Goal: Information Seeking & Learning: Check status

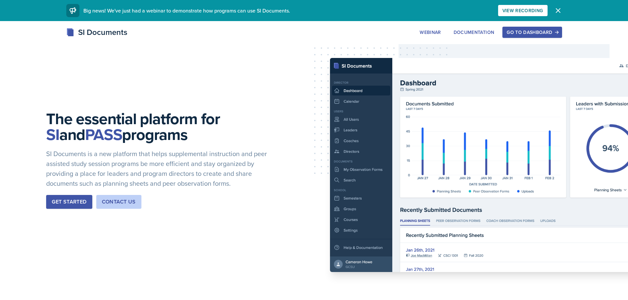
click at [507, 32] on button "Go to Dashboard" at bounding box center [532, 32] width 59 height 11
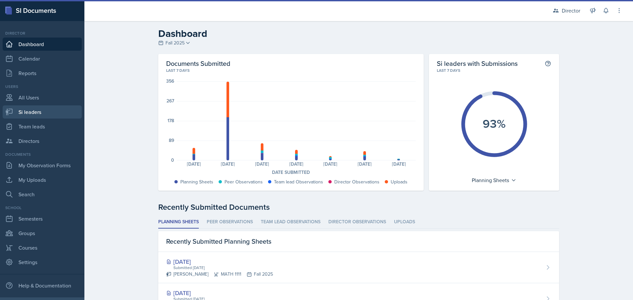
click at [44, 110] on link "Si leaders" at bounding box center [42, 112] width 79 height 13
select select "2bed604d-1099-4043-b1bc-2365e8740244"
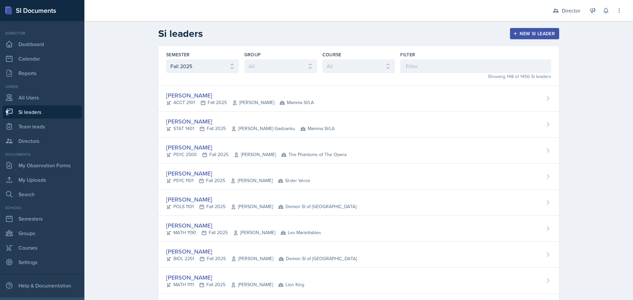
click at [428, 59] on div "Filter" at bounding box center [475, 62] width 151 height 22
click at [424, 66] on input at bounding box center [475, 66] width 151 height 14
click at [200, 61] on select "All Fall 2025 Summer 2025 Spring 2025 Fall 2024 Summer 2024 Spring 2024 Fall 20…" at bounding box center [202, 66] width 73 height 14
click at [166, 59] on select "All Fall 2025 Summer 2025 Spring 2025 Fall 2024 Summer 2024 Spring 2024 Fall 20…" at bounding box center [202, 66] width 73 height 14
click at [421, 63] on input at bounding box center [475, 66] width 151 height 14
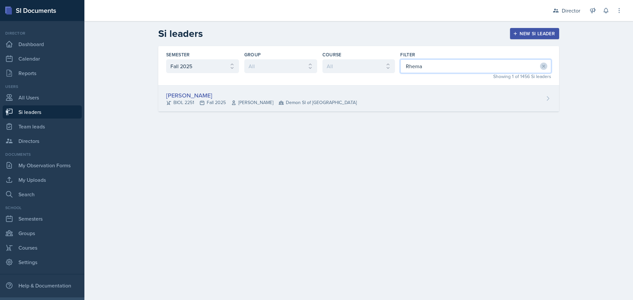
type input "Rhema"
click at [408, 90] on div "[PERSON_NAME] BIOL 2251 Fall 2025 [PERSON_NAME] Demon SI of [GEOGRAPHIC_DATA]" at bounding box center [358, 99] width 401 height 26
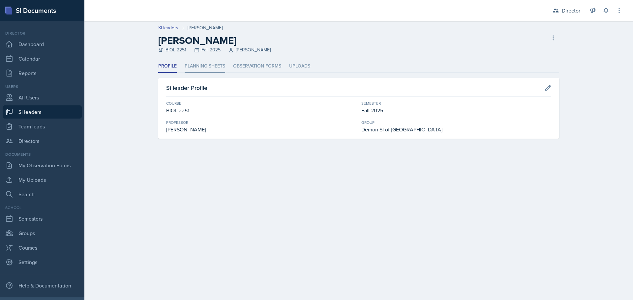
click at [206, 66] on li "Planning Sheets" at bounding box center [205, 66] width 41 height 13
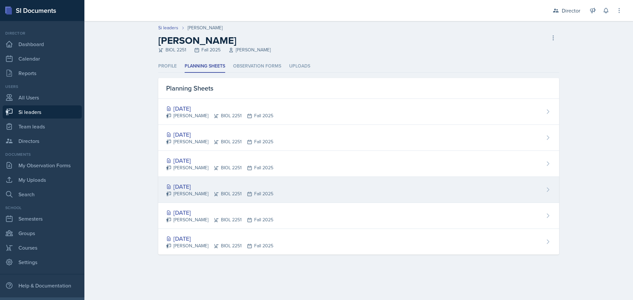
click at [223, 191] on div "[PERSON_NAME] BIOL 2251 Fall 2025" at bounding box center [219, 194] width 107 height 7
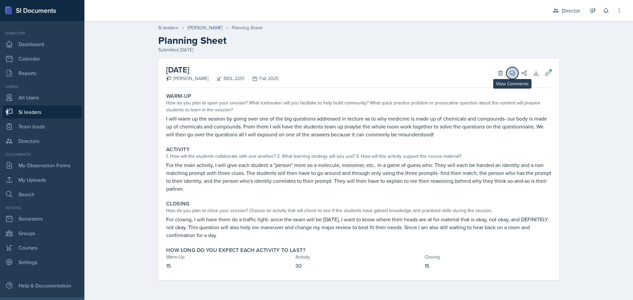
click at [515, 75] on icon at bounding box center [512, 73] width 7 height 7
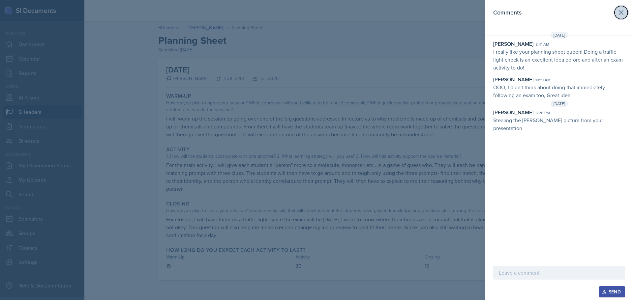
click at [621, 14] on icon at bounding box center [621, 13] width 8 height 8
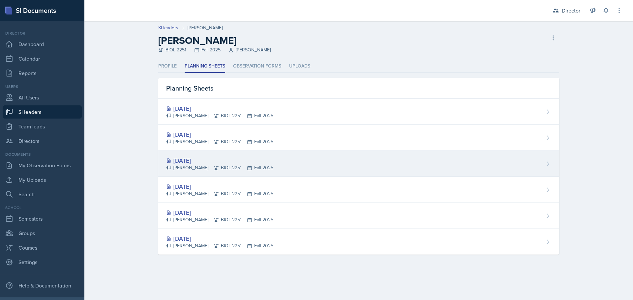
click at [207, 162] on div "[DATE]" at bounding box center [219, 160] width 107 height 9
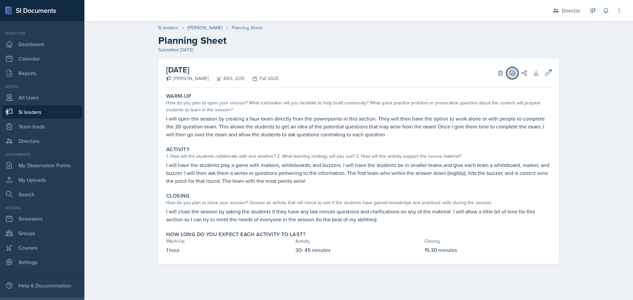
click at [512, 77] on button "View Comments" at bounding box center [513, 73] width 12 height 12
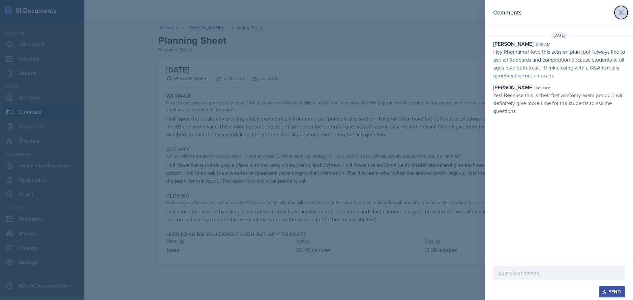
click at [618, 16] on icon at bounding box center [621, 13] width 8 height 8
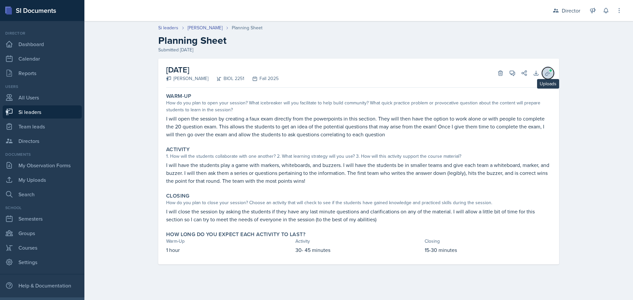
click at [544, 73] on button "Uploads" at bounding box center [548, 73] width 12 height 12
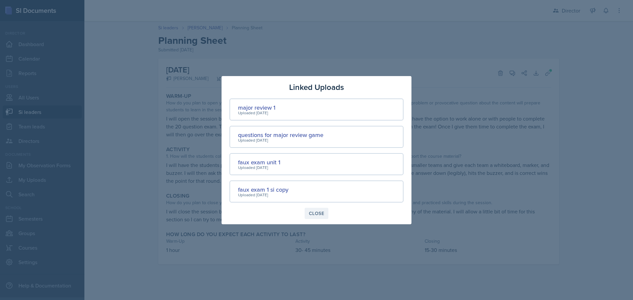
click at [318, 211] on div "Close" at bounding box center [316, 213] width 15 height 5
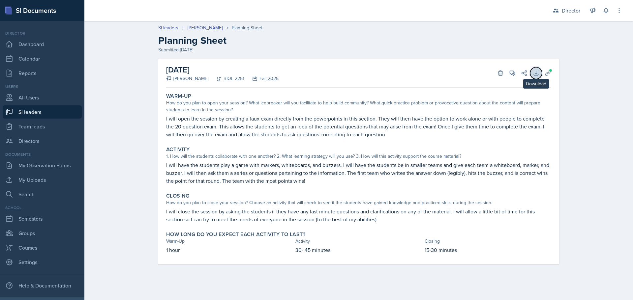
click at [537, 71] on icon at bounding box center [536, 73] width 7 height 7
click at [549, 74] on icon at bounding box center [548, 73] width 5 height 5
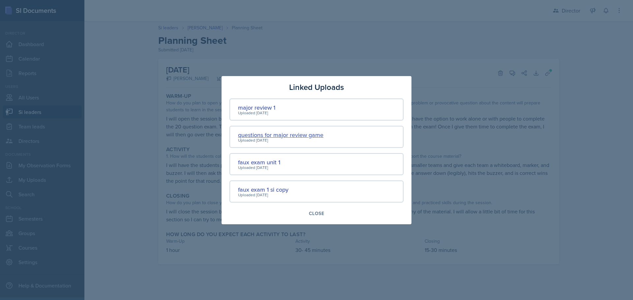
drag, startPoint x: 272, startPoint y: 136, endPoint x: 244, endPoint y: 134, distance: 28.1
click at [244, 134] on div "questions for major review game" at bounding box center [280, 135] width 85 height 9
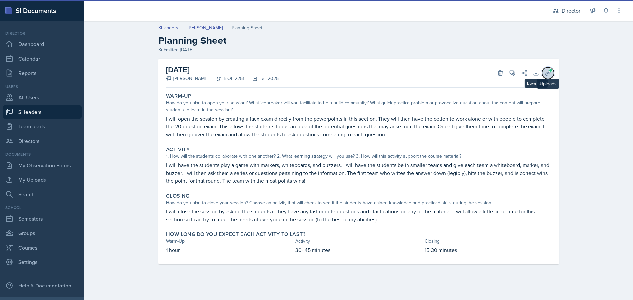
click at [549, 73] on icon at bounding box center [548, 73] width 7 height 7
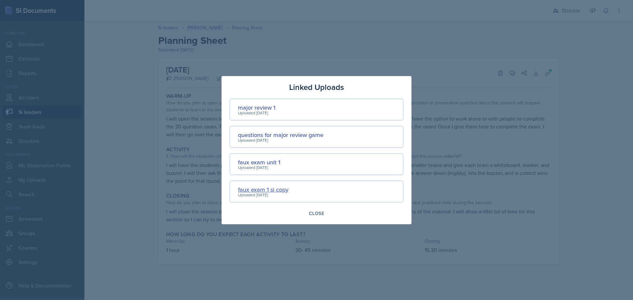
click at [259, 190] on div "faux exam 1 si copy" at bounding box center [263, 189] width 50 height 9
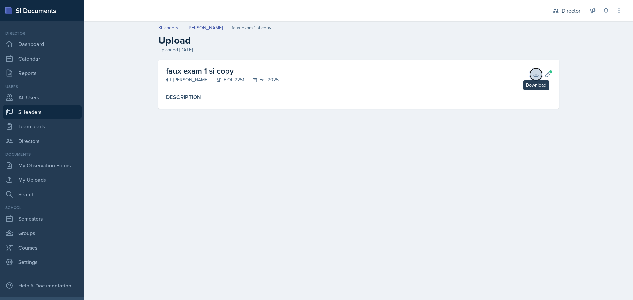
click at [537, 78] on button "Download" at bounding box center [536, 75] width 12 height 12
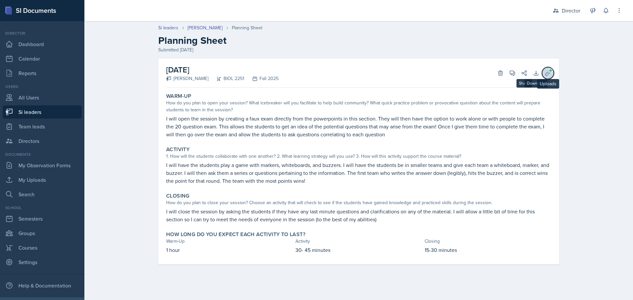
click at [553, 74] on button "Uploads" at bounding box center [548, 73] width 12 height 12
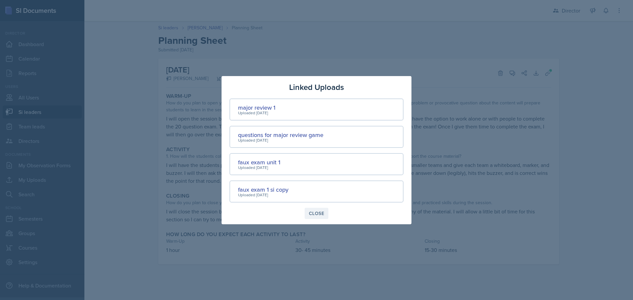
click at [316, 209] on button "Close" at bounding box center [317, 213] width 24 height 11
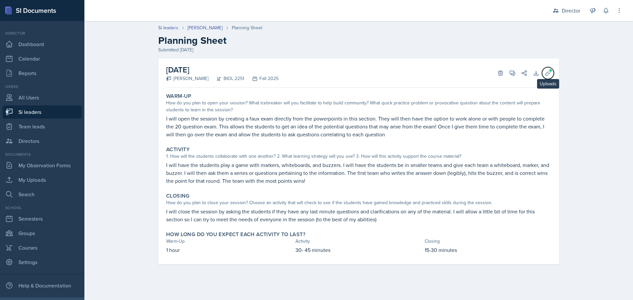
click at [548, 72] on icon at bounding box center [548, 73] width 5 height 5
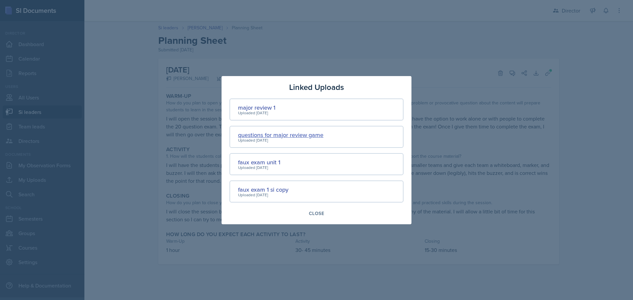
click at [278, 132] on div "questions for major review game" at bounding box center [280, 135] width 85 height 9
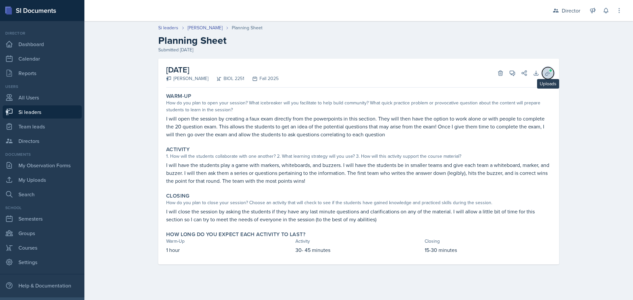
click at [548, 67] on button "Uploads" at bounding box center [548, 73] width 12 height 12
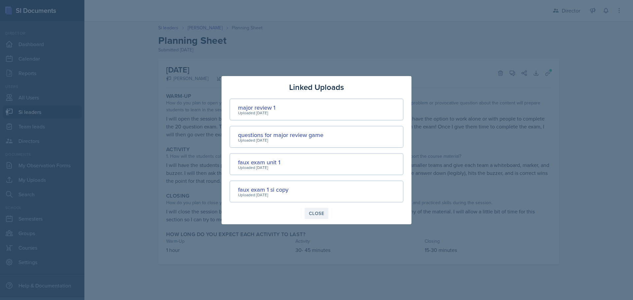
click at [321, 212] on div "Close" at bounding box center [316, 213] width 15 height 5
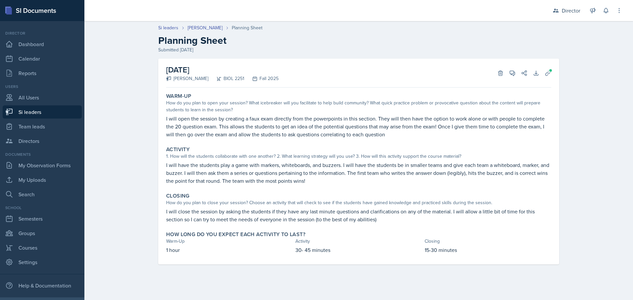
click at [338, 160] on div "Activity 1. How will the students collaborate with one another? 2. What learnin…" at bounding box center [359, 166] width 391 height 44
click at [206, 30] on link "[PERSON_NAME]" at bounding box center [205, 27] width 35 height 7
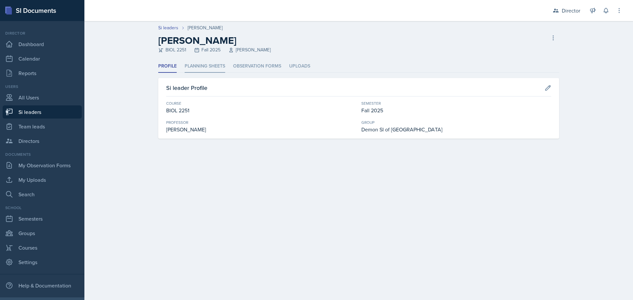
click at [213, 68] on li "Planning Sheets" at bounding box center [205, 66] width 41 height 13
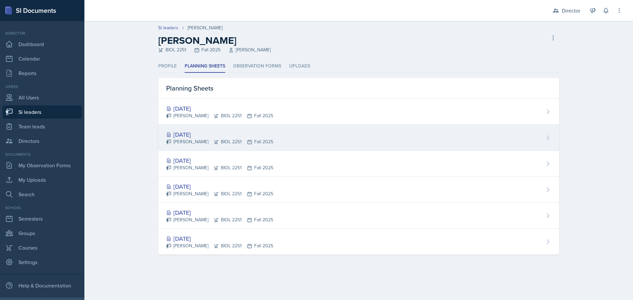
click at [255, 133] on div "[DATE]" at bounding box center [219, 134] width 107 height 9
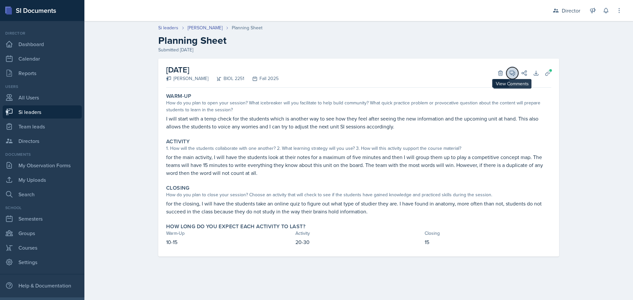
click at [515, 71] on span at bounding box center [514, 70] width 3 height 3
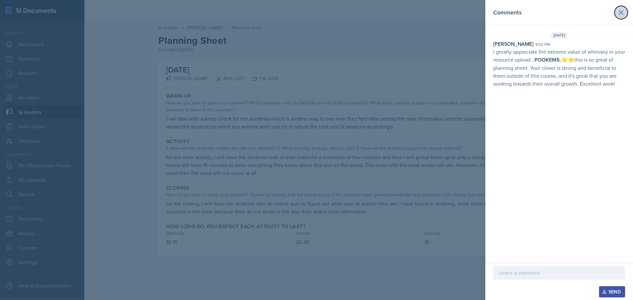
click at [619, 15] on icon at bounding box center [621, 13] width 8 height 8
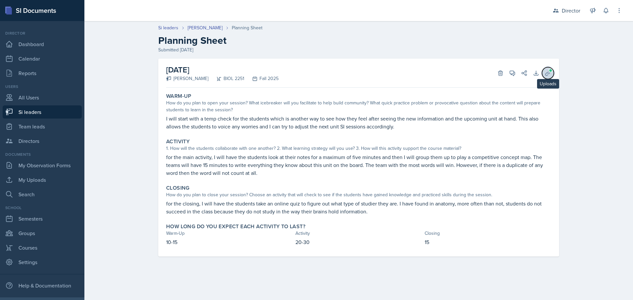
click at [547, 74] on icon at bounding box center [548, 73] width 7 height 7
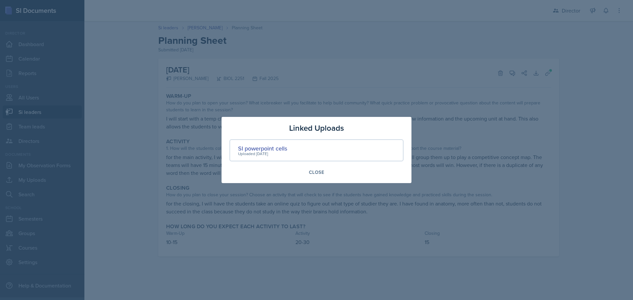
click at [548, 73] on div at bounding box center [316, 150] width 633 height 300
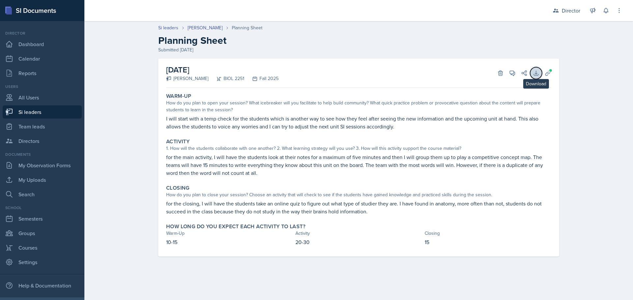
click at [537, 73] on icon at bounding box center [536, 73] width 7 height 7
click at [545, 73] on icon at bounding box center [548, 73] width 7 height 7
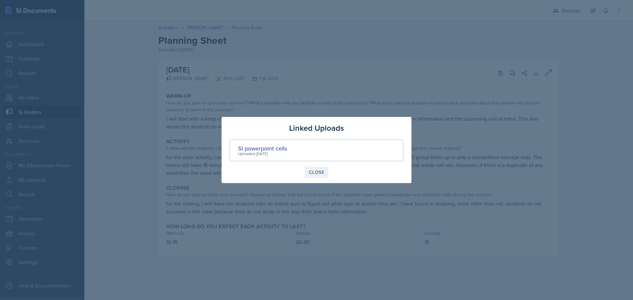
click at [316, 172] on div "Close" at bounding box center [316, 172] width 15 height 5
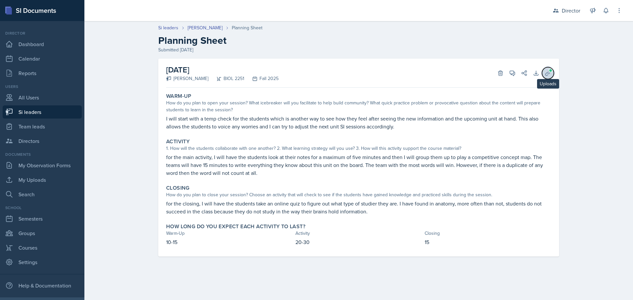
click at [553, 73] on button "Uploads" at bounding box center [548, 73] width 12 height 12
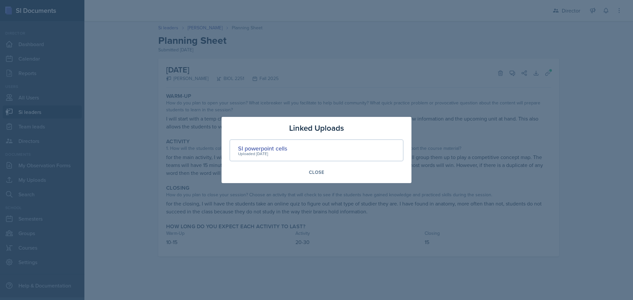
click at [273, 151] on div "Uploaded [DATE]" at bounding box center [262, 154] width 49 height 6
click at [272, 148] on div "SI powerpoint cells" at bounding box center [262, 148] width 49 height 9
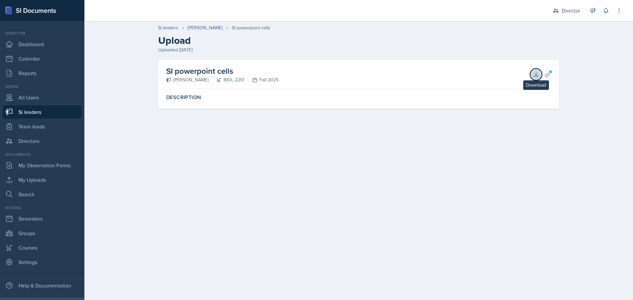
click at [540, 74] on button "Download" at bounding box center [536, 75] width 12 height 12
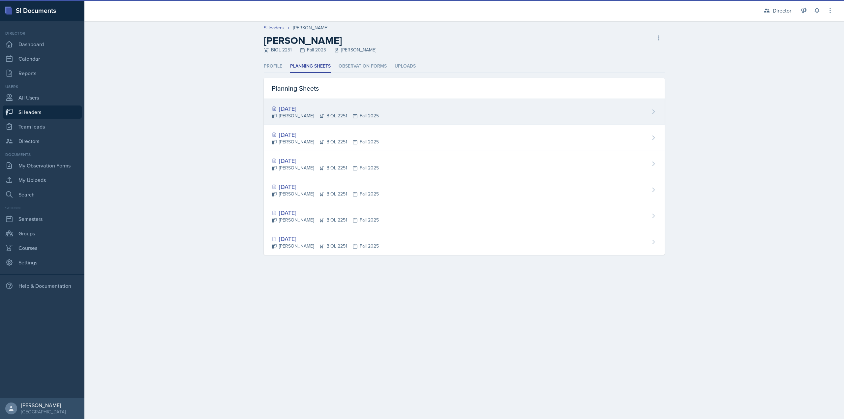
click at [348, 119] on div "[PERSON_NAME] BIOL 2251 Fall 2025" at bounding box center [325, 115] width 107 height 7
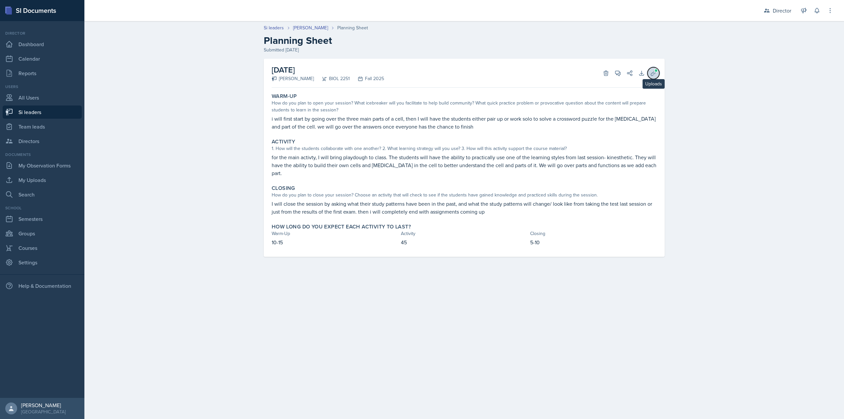
click at [628, 74] on button "Uploads" at bounding box center [654, 73] width 12 height 12
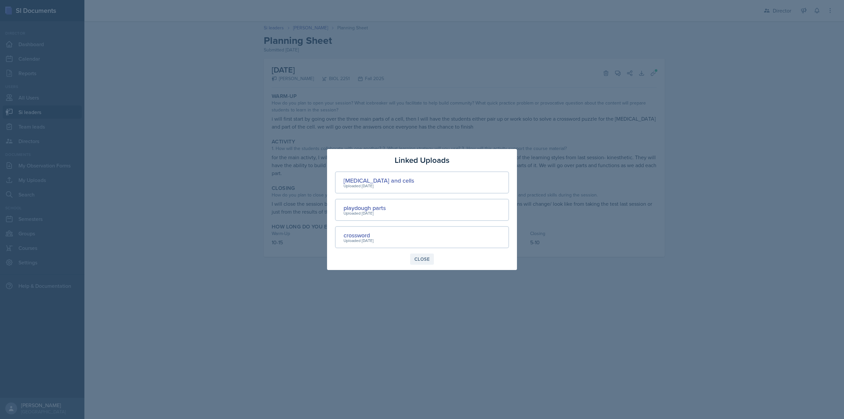
click at [420, 261] on div "Close" at bounding box center [422, 259] width 15 height 5
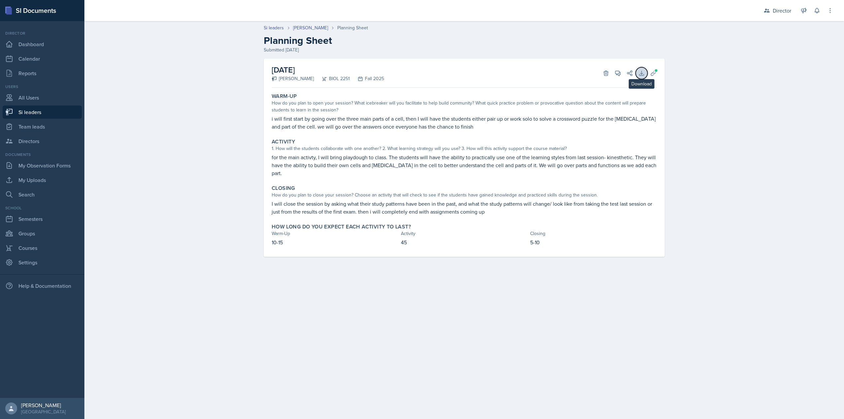
click at [628, 75] on icon at bounding box center [642, 73] width 4 height 4
click at [628, 74] on icon at bounding box center [653, 73] width 7 height 7
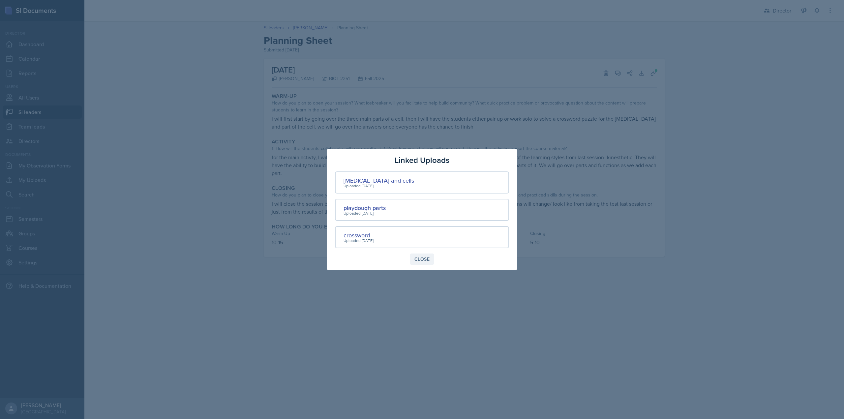
click at [423, 260] on div "Close" at bounding box center [422, 259] width 15 height 5
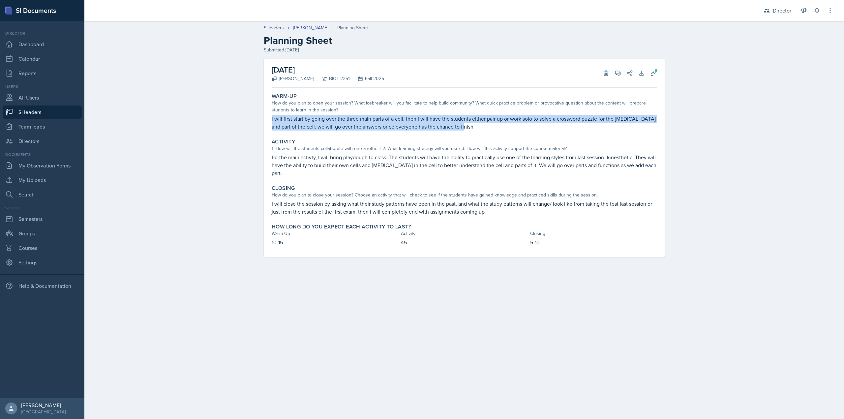
drag, startPoint x: 288, startPoint y: 119, endPoint x: 512, endPoint y: 125, distance: 223.4
click at [512, 125] on div "Warm-Up How do you plan to open your session? What icebreaker will you facilita…" at bounding box center [464, 111] width 391 height 43
drag, startPoint x: 576, startPoint y: 114, endPoint x: 636, endPoint y: 85, distance: 66.7
click at [577, 114] on div "Warm-Up How do you plan to open your session? What icebreaker will you facilita…" at bounding box center [464, 111] width 391 height 43
click at [628, 73] on icon at bounding box center [653, 73] width 5 height 5
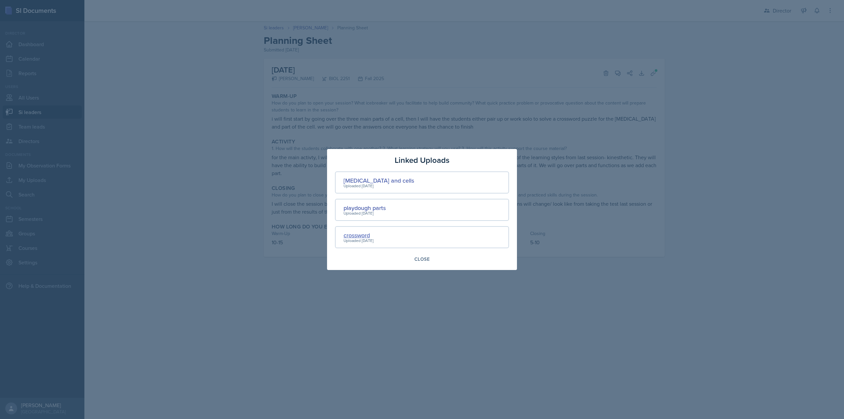
click at [353, 233] on div "crossword" at bounding box center [359, 235] width 30 height 9
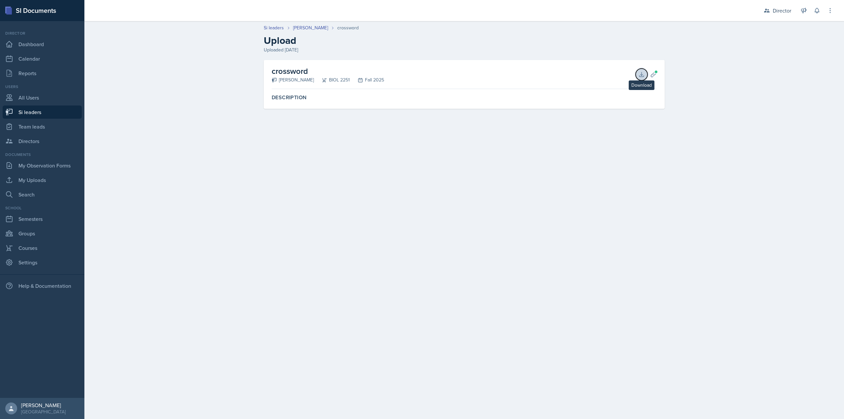
click at [628, 75] on icon at bounding box center [642, 74] width 7 height 7
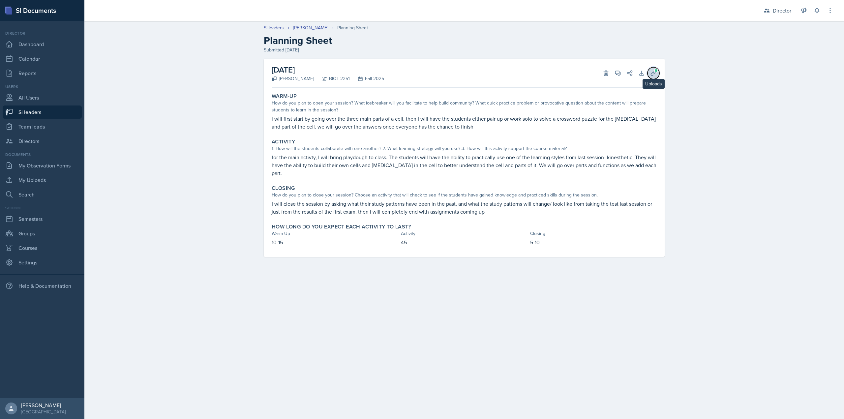
click at [628, 71] on icon at bounding box center [653, 73] width 7 height 7
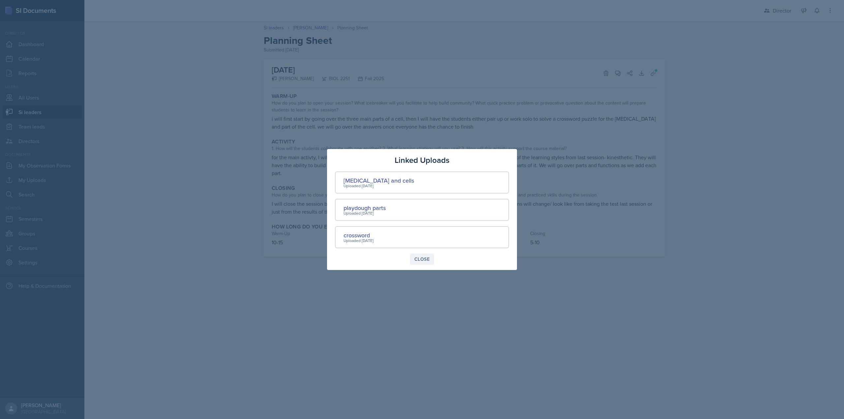
click at [418, 260] on div "Close" at bounding box center [422, 259] width 15 height 5
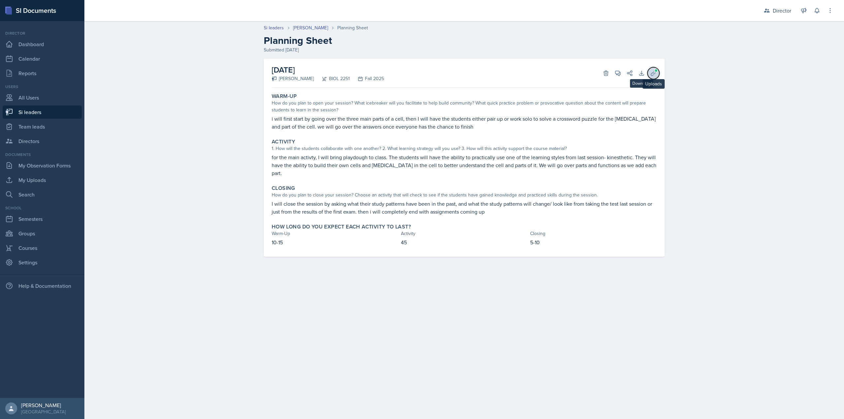
click at [628, 74] on icon at bounding box center [653, 73] width 5 height 5
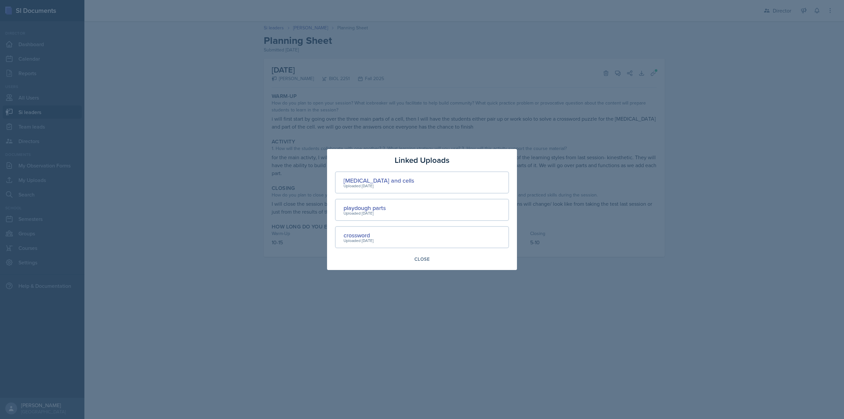
click at [362, 211] on div "Uploaded [DATE]" at bounding box center [365, 213] width 42 height 6
click at [359, 209] on div "playdough parts" at bounding box center [365, 208] width 42 height 9
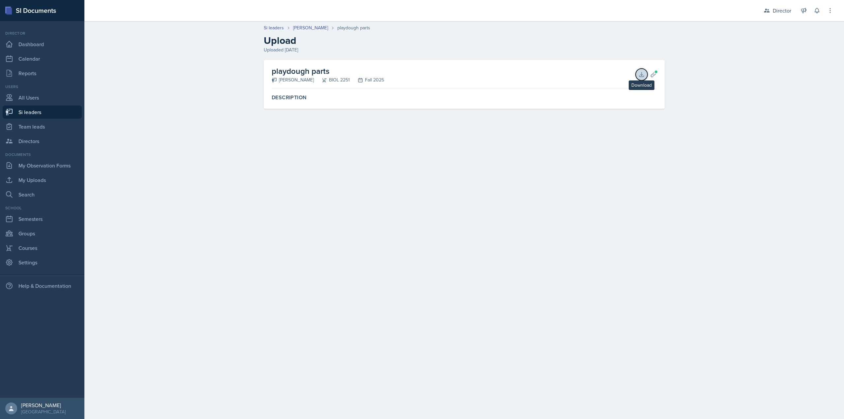
click at [628, 74] on icon at bounding box center [642, 74] width 7 height 7
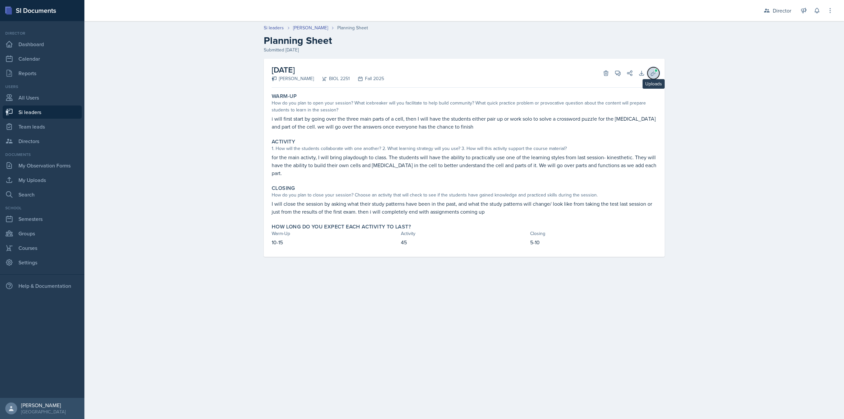
click at [628, 71] on icon at bounding box center [653, 73] width 7 height 7
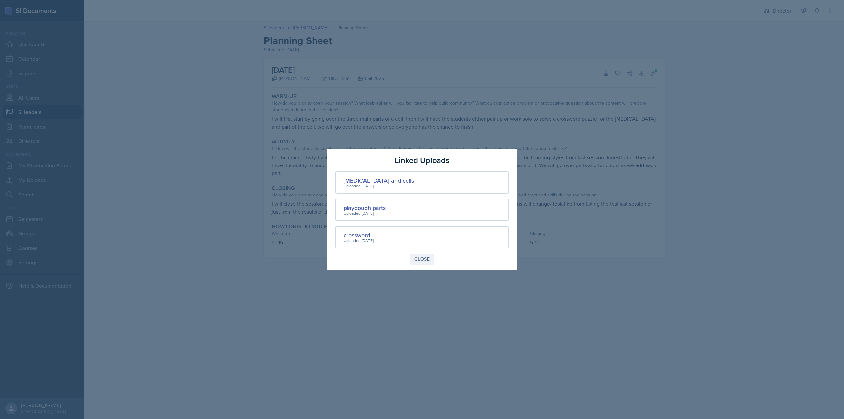
click at [422, 255] on button "Close" at bounding box center [422, 259] width 24 height 11
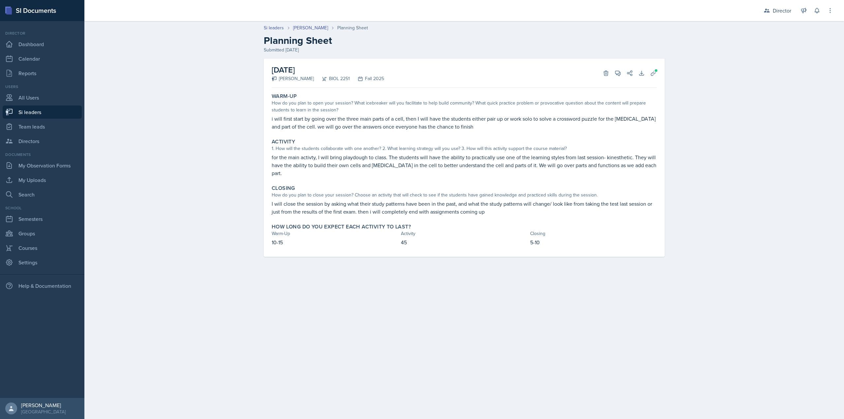
click at [628, 70] on div "[DATE] [PERSON_NAME] BIOL 2251 Fall 2025 Delete View Comments Comments [DATE] […" at bounding box center [464, 158] width 401 height 198
click at [628, 74] on div "Download Uploads" at bounding box center [645, 73] width 24 height 7
click at [628, 74] on icon at bounding box center [653, 73] width 5 height 5
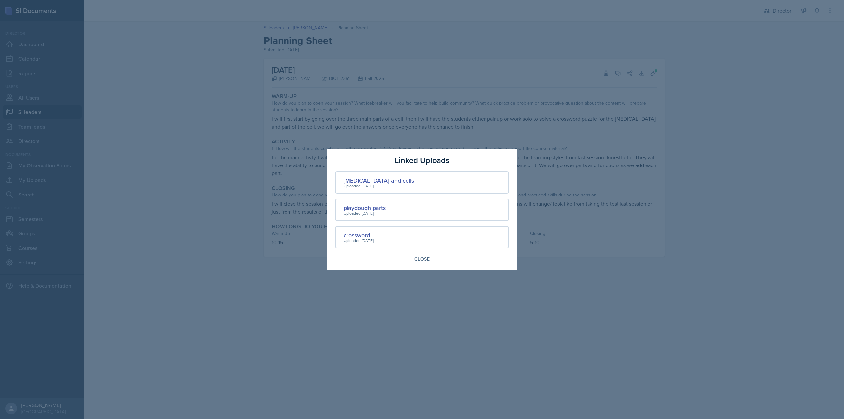
click at [426, 267] on div "Linked Uploads [MEDICAL_DATA] and cells Uploaded [DATE] playdough parts Uploade…" at bounding box center [422, 209] width 190 height 121
click at [421, 259] on div "Close" at bounding box center [422, 259] width 15 height 5
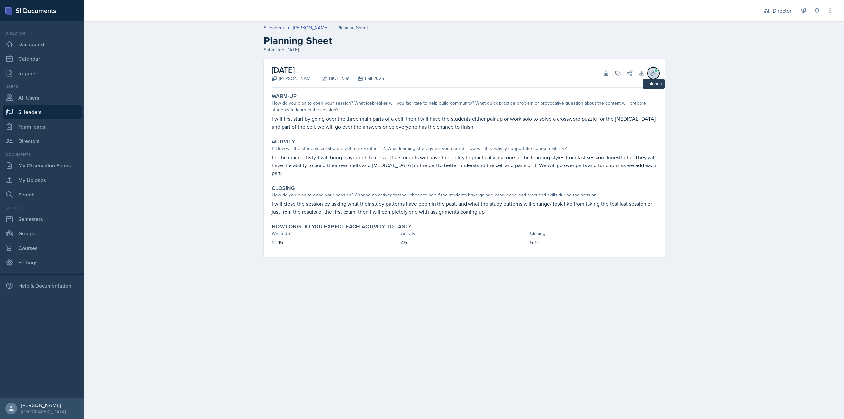
click at [628, 72] on button "Uploads" at bounding box center [654, 73] width 12 height 12
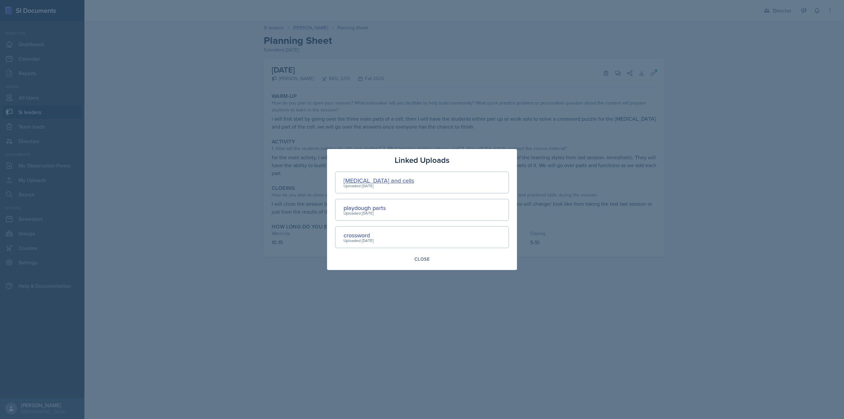
click at [380, 179] on div "[MEDICAL_DATA] and cells" at bounding box center [379, 180] width 71 height 9
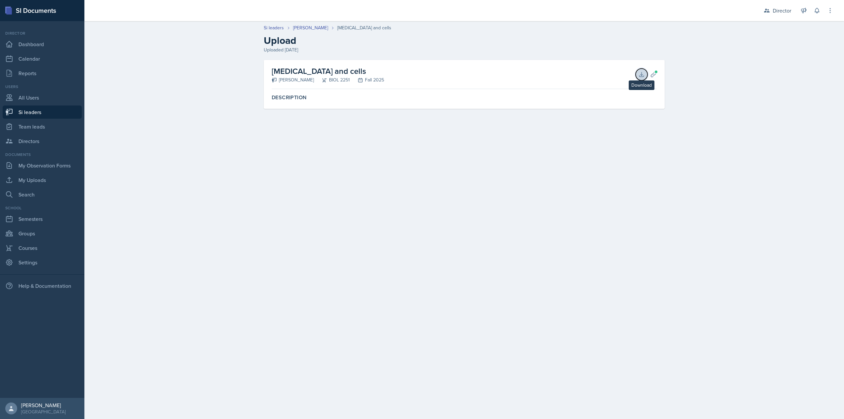
click at [628, 76] on button "Download" at bounding box center [642, 75] width 12 height 12
click at [422, 186] on main "Si leaders [PERSON_NAME] [MEDICAL_DATA] and cells Upload Uploaded [DATE] [MEDIC…" at bounding box center [464, 220] width 760 height 398
click at [294, 26] on link "[PERSON_NAME]" at bounding box center [310, 27] width 35 height 7
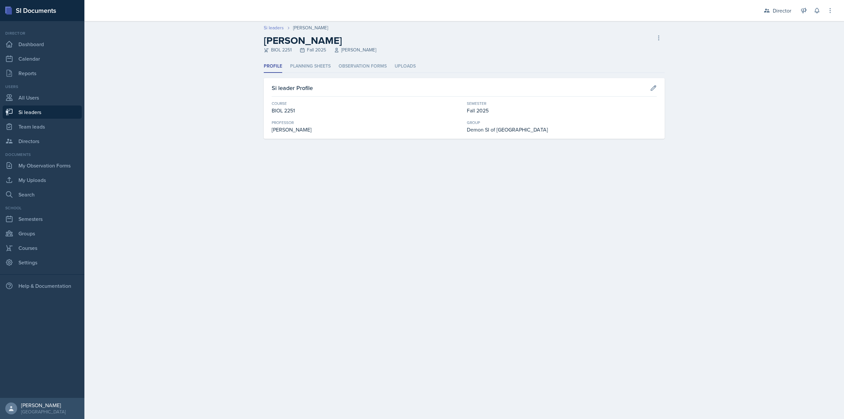
click at [266, 27] on link "Si leaders" at bounding box center [274, 27] width 20 height 7
select select "2bed604d-1099-4043-b1bc-2365e8740244"
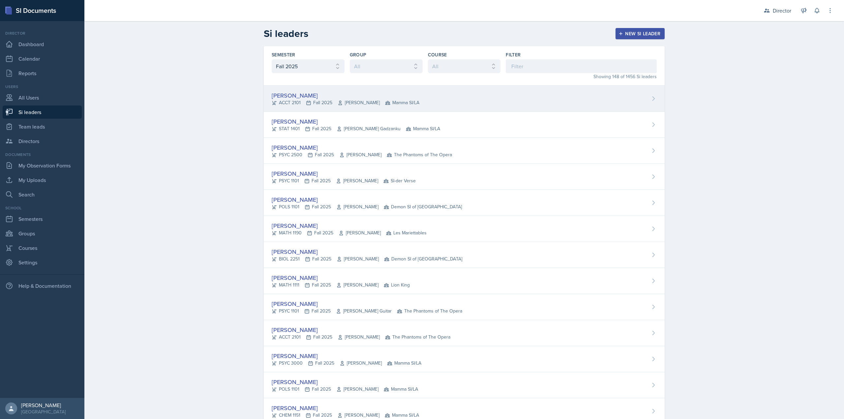
click at [307, 99] on div "[PERSON_NAME]" at bounding box center [346, 95] width 148 height 9
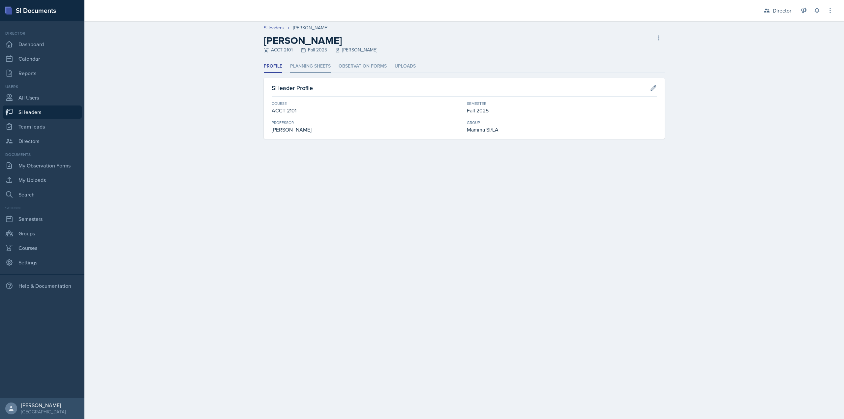
click at [291, 68] on li "Planning Sheets" at bounding box center [310, 66] width 41 height 13
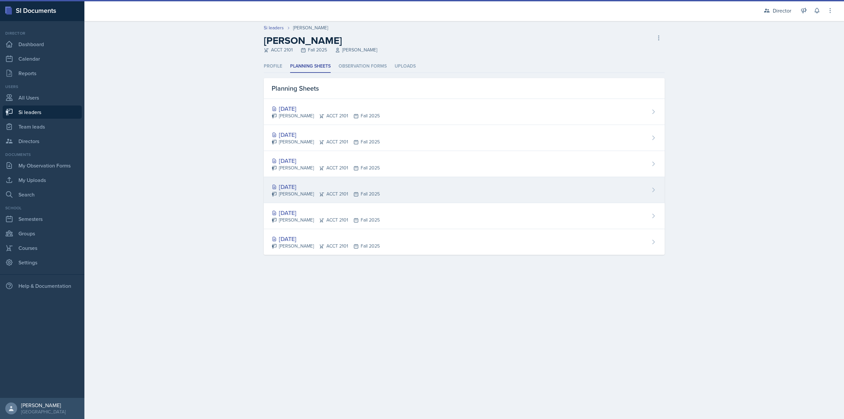
click at [309, 198] on div "[DATE] [PERSON_NAME] ACCT 2101 Fall 2025" at bounding box center [464, 190] width 401 height 26
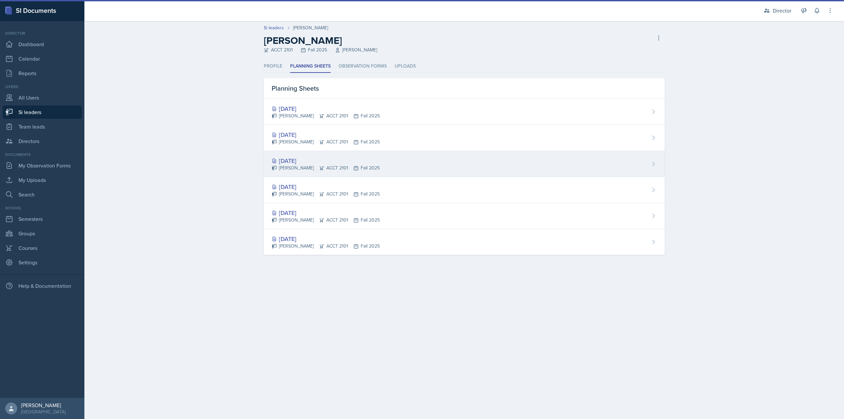
click at [326, 173] on div "[DATE] [PERSON_NAME] ACCT 2101 Fall 2025" at bounding box center [464, 164] width 401 height 26
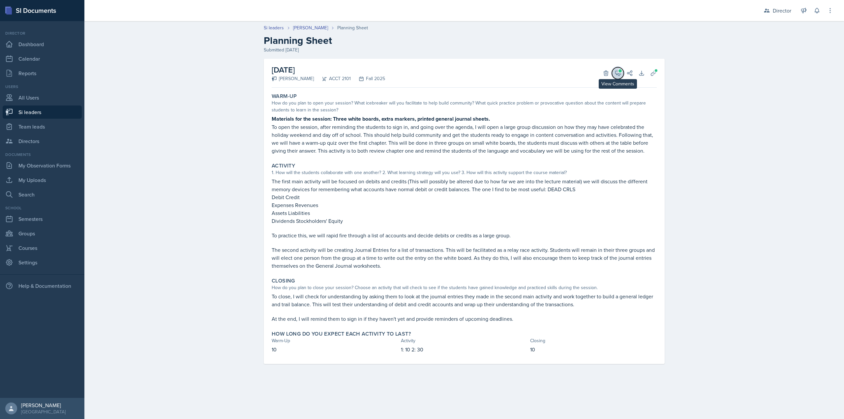
click at [617, 74] on icon at bounding box center [618, 73] width 5 height 5
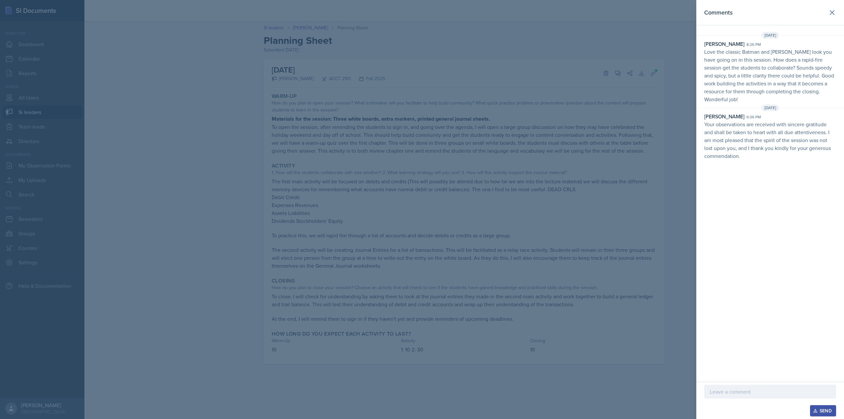
click at [628, 76] on p "Love the classic Batman and [PERSON_NAME] look you have going on in this sessio…" at bounding box center [771, 75] width 132 height 55
click at [628, 48] on div at bounding box center [422, 209] width 844 height 419
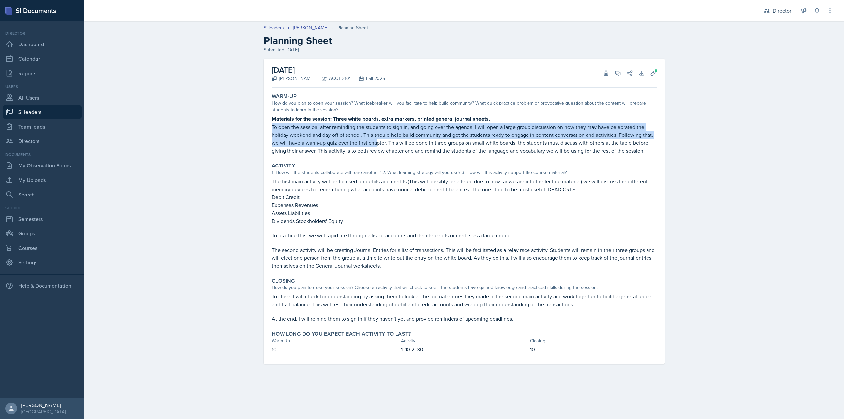
drag, startPoint x: 271, startPoint y: 128, endPoint x: 377, endPoint y: 139, distance: 106.5
click at [377, 139] on div "Warm-Up How do you plan to open your session? What icebreaker will you facilita…" at bounding box center [464, 123] width 391 height 67
click at [416, 136] on p "To open the session, after reminding the students to sign in, and going over th…" at bounding box center [464, 139] width 385 height 32
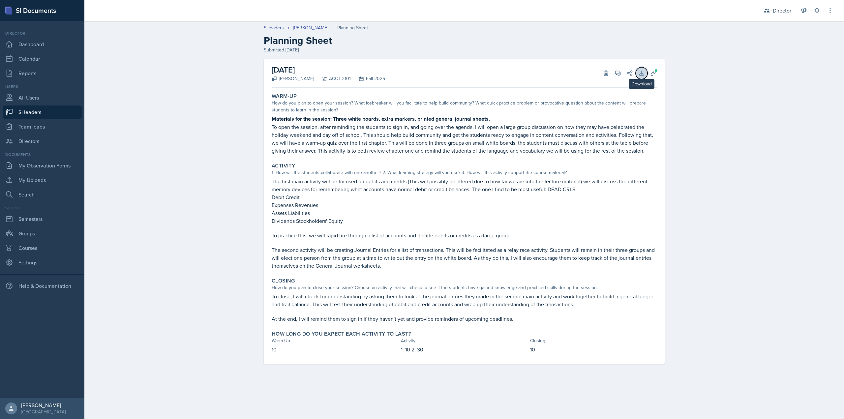
click at [628, 74] on icon at bounding box center [642, 73] width 7 height 7
click at [628, 72] on icon at bounding box center [653, 73] width 7 height 7
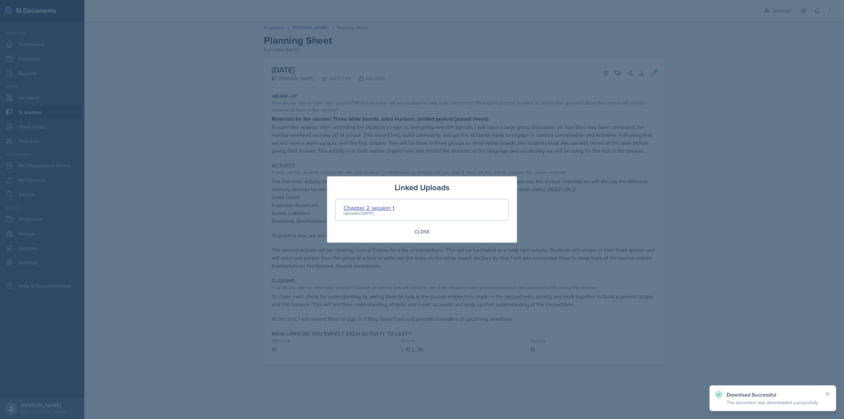
click at [387, 207] on div "Chapter 2 session 1" at bounding box center [369, 208] width 51 height 9
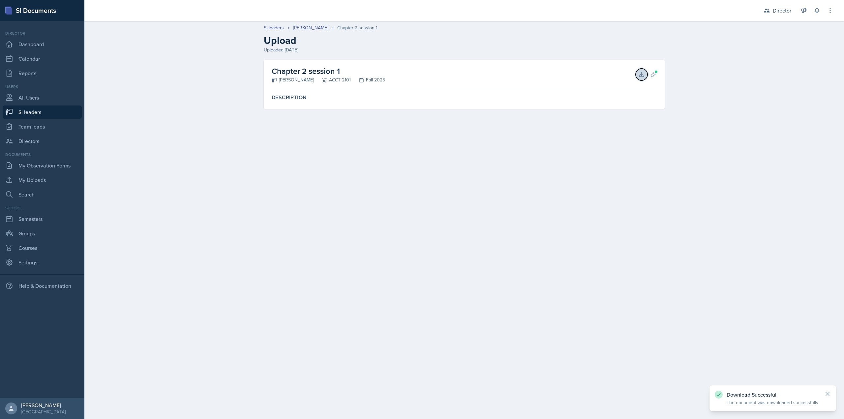
click at [628, 78] on button "Download" at bounding box center [642, 75] width 12 height 12
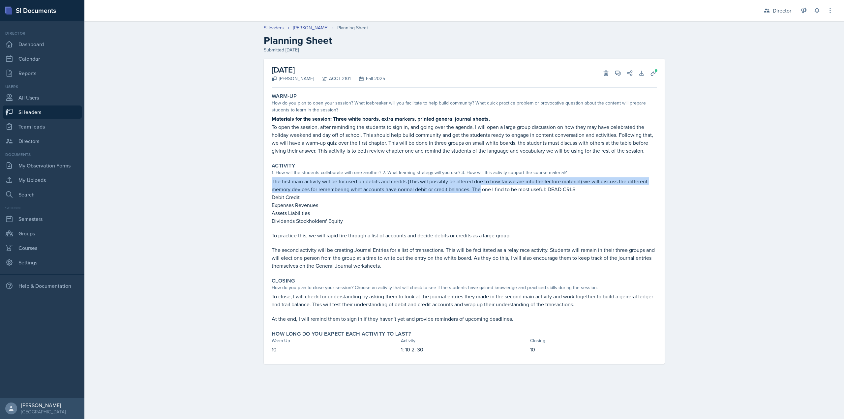
drag, startPoint x: 273, startPoint y: 182, endPoint x: 480, endPoint y: 193, distance: 207.7
click at [480, 193] on p "The first main activity will be focused on debits and credits (This will possib…" at bounding box center [464, 185] width 385 height 16
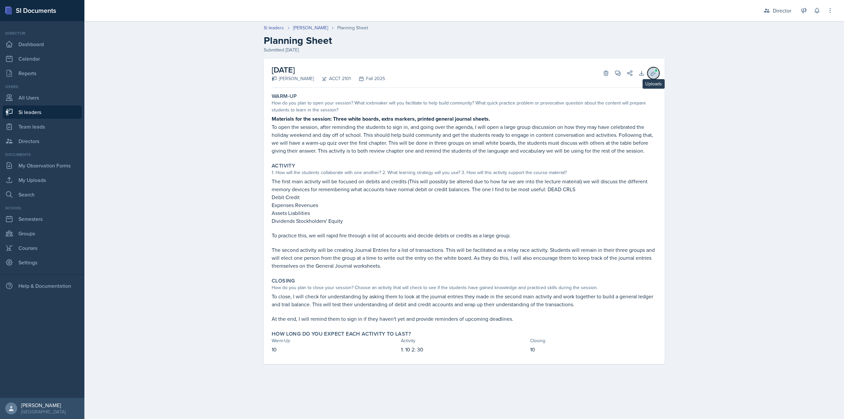
click at [628, 74] on icon at bounding box center [653, 73] width 7 height 7
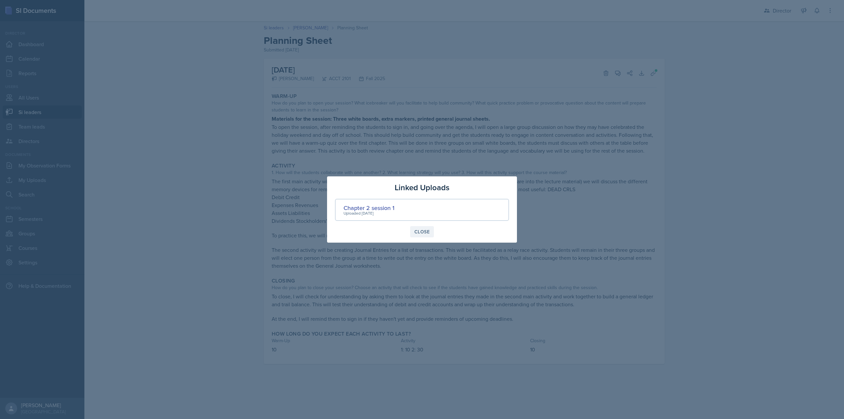
click at [415, 233] on div "Close" at bounding box center [422, 231] width 15 height 5
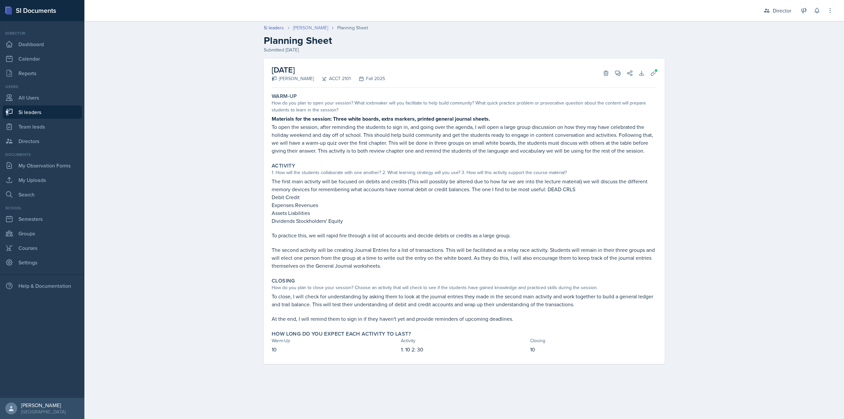
click at [313, 25] on link "[PERSON_NAME]" at bounding box center [310, 27] width 35 height 7
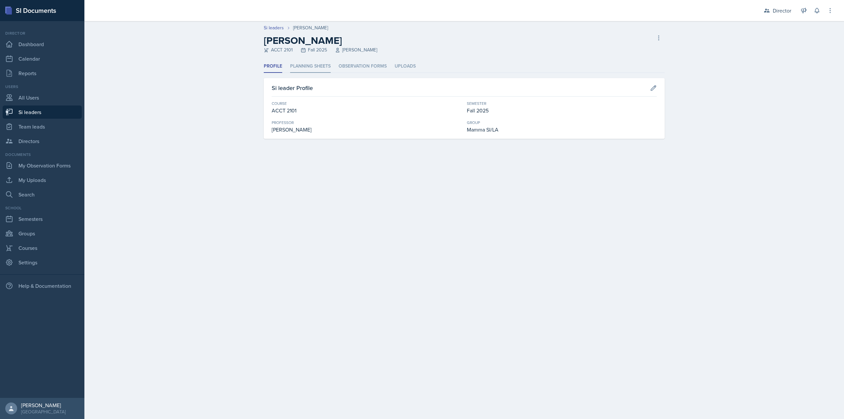
click at [309, 71] on li "Planning Sheets" at bounding box center [310, 66] width 41 height 13
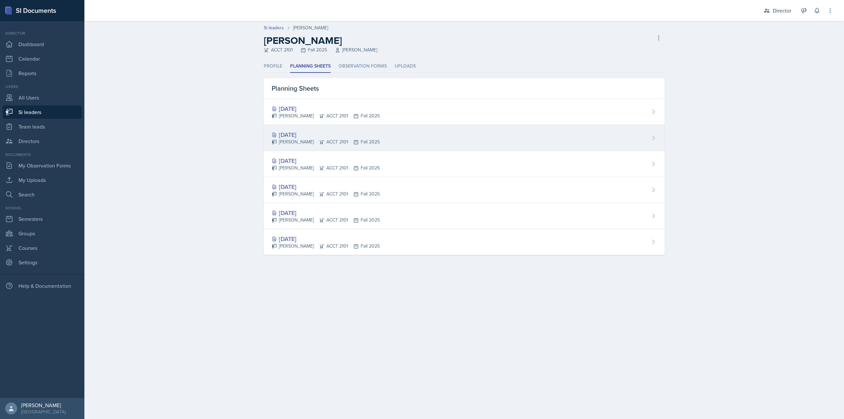
click at [319, 132] on div "[DATE]" at bounding box center [326, 134] width 108 height 9
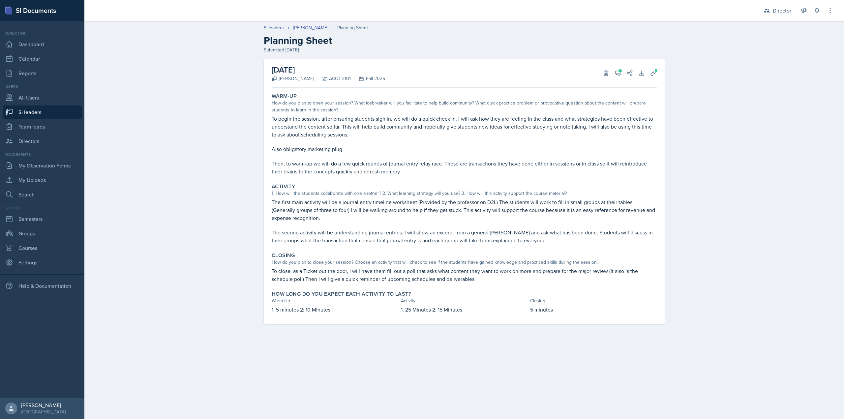
drag, startPoint x: 319, startPoint y: 130, endPoint x: 281, endPoint y: 125, distance: 38.6
click at [281, 125] on p "To begin the session, after ensuring students sign in, we will do a quick check…" at bounding box center [464, 127] width 385 height 24
click at [619, 73] on icon at bounding box center [618, 73] width 7 height 7
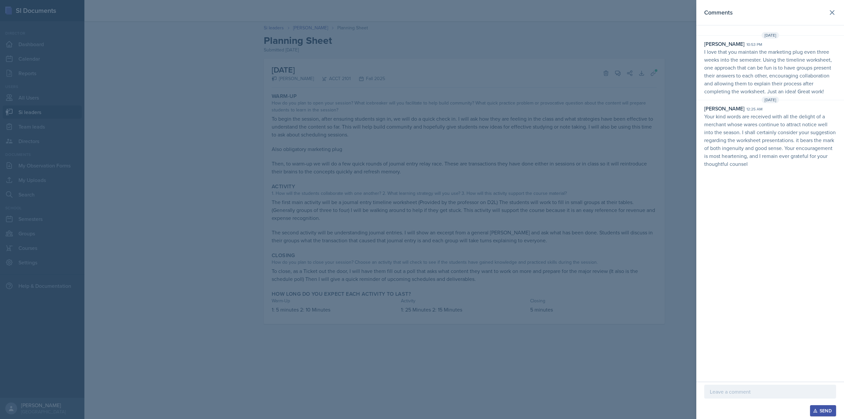
click at [618, 71] on div at bounding box center [422, 209] width 844 height 419
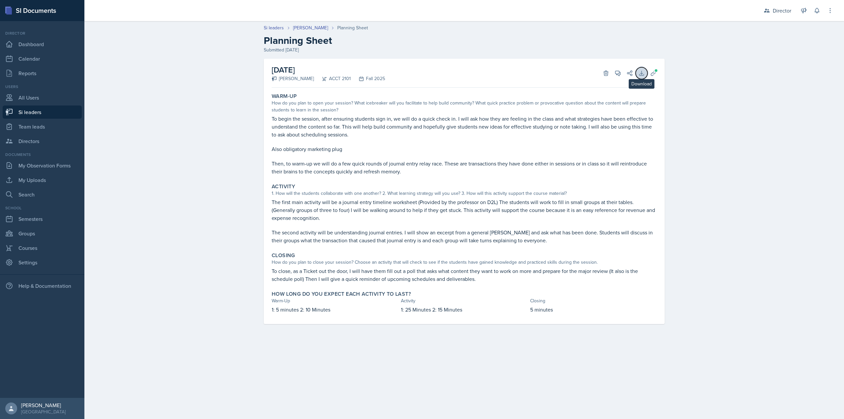
click at [628, 77] on button "Download" at bounding box center [642, 73] width 12 height 12
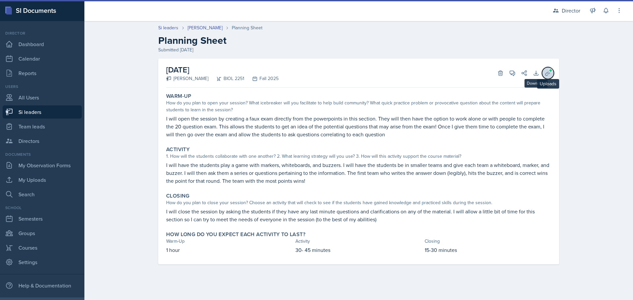
click at [548, 74] on icon at bounding box center [548, 73] width 7 height 7
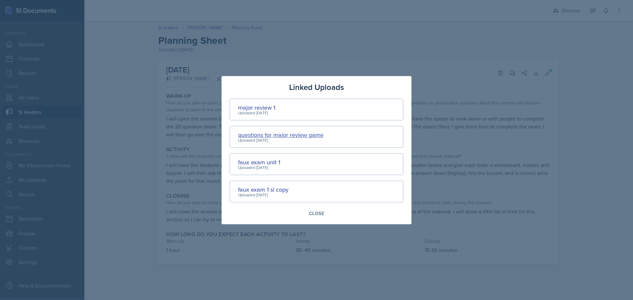
click at [274, 134] on div "questions for major review game" at bounding box center [280, 135] width 85 height 9
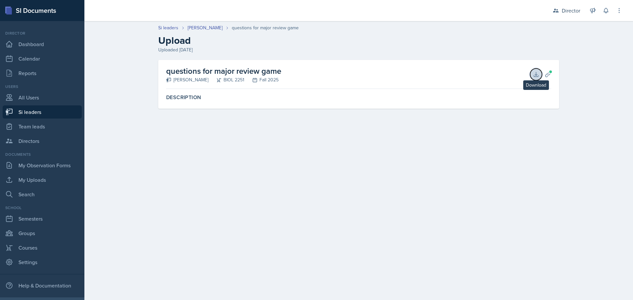
click at [534, 74] on icon at bounding box center [536, 74] width 7 height 7
click at [549, 71] on span at bounding box center [551, 72] width 4 height 4
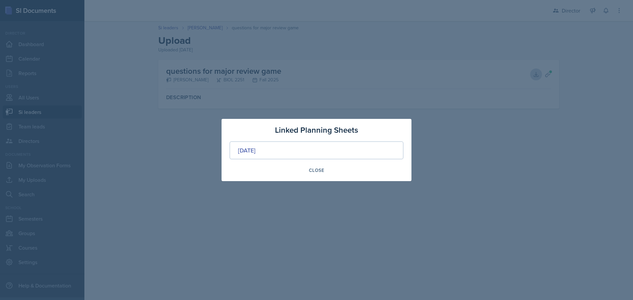
click at [313, 171] on div "Close" at bounding box center [316, 170] width 15 height 5
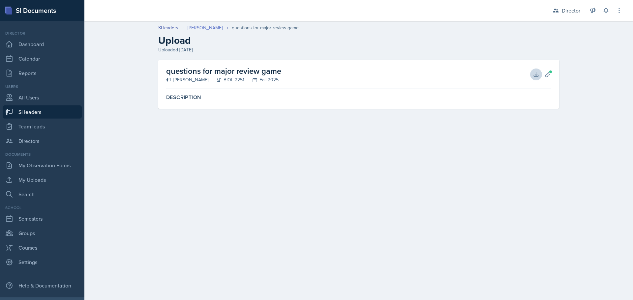
click at [197, 25] on link "[PERSON_NAME]" at bounding box center [205, 27] width 35 height 7
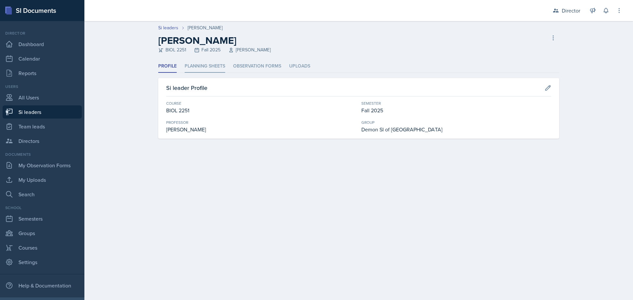
click at [221, 71] on li "Planning Sheets" at bounding box center [205, 66] width 41 height 13
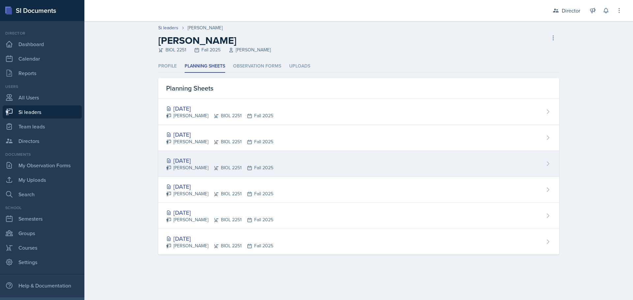
click at [212, 157] on div "[DATE]" at bounding box center [219, 160] width 107 height 9
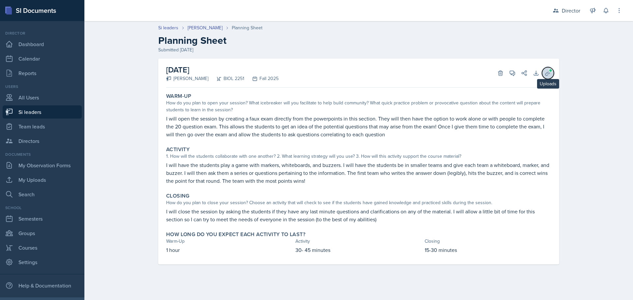
click at [546, 68] on button "Uploads" at bounding box center [548, 73] width 12 height 12
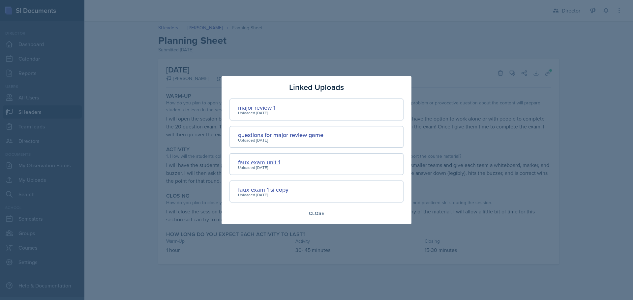
click at [269, 163] on div "faux exam unit 1" at bounding box center [259, 162] width 42 height 9
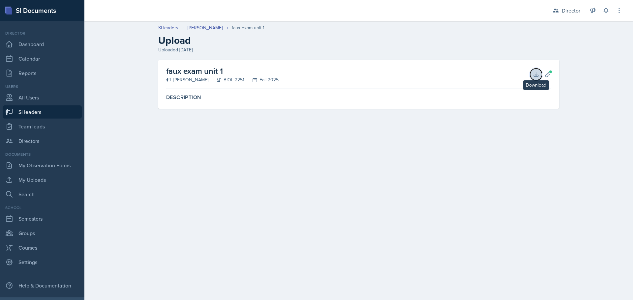
click at [534, 76] on icon at bounding box center [536, 74] width 4 height 4
click at [209, 25] on link "[PERSON_NAME]" at bounding box center [205, 27] width 35 height 7
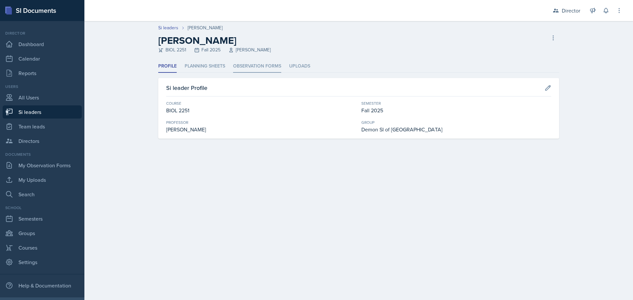
click at [233, 69] on li "Observation Forms" at bounding box center [257, 66] width 48 height 13
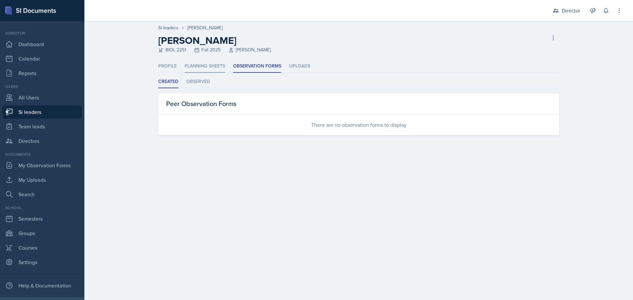
click at [203, 67] on li "Planning Sheets" at bounding box center [205, 66] width 41 height 13
